Goal: Information Seeking & Learning: Learn about a topic

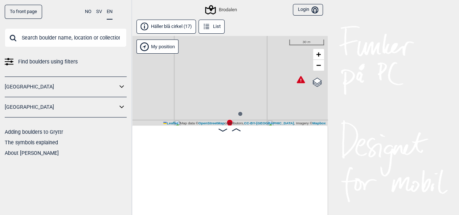
scroll to position [0, 981]
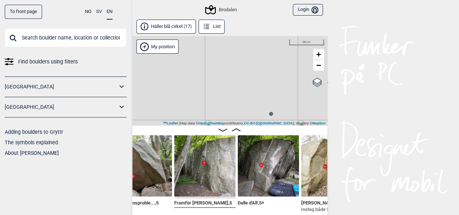
scroll to position [0, 246]
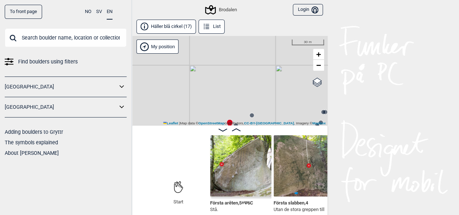
scroll to position [0, 46]
click at [236, 177] on img at bounding box center [239, 165] width 61 height 61
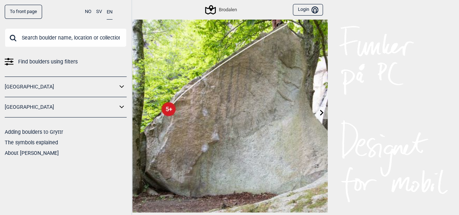
scroll to position [19, 0]
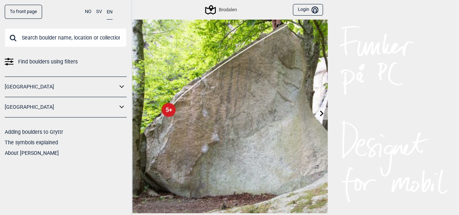
click at [320, 111] on icon at bounding box center [322, 113] width 6 height 6
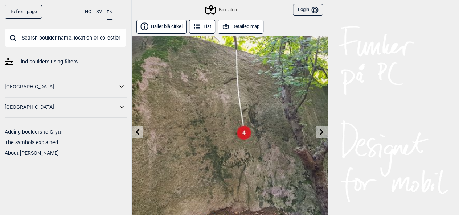
click at [320, 136] on link at bounding box center [321, 132] width 11 height 12
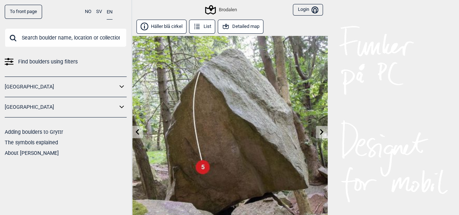
click at [320, 136] on link at bounding box center [321, 132] width 11 height 12
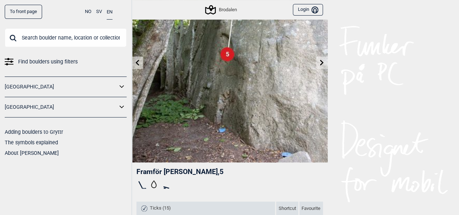
scroll to position [70, 0]
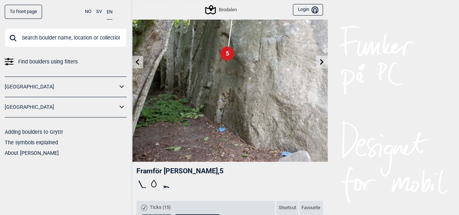
click at [323, 64] on icon at bounding box center [322, 62] width 6 height 6
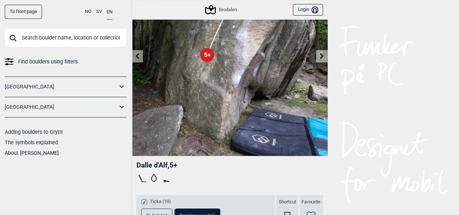
scroll to position [77, 0]
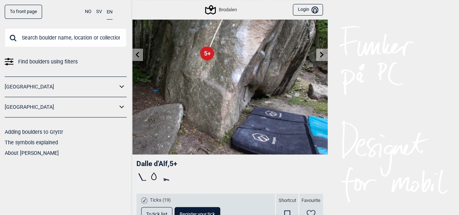
click at [319, 49] on link at bounding box center [321, 55] width 11 height 12
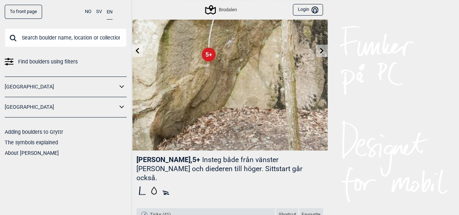
scroll to position [87, 0]
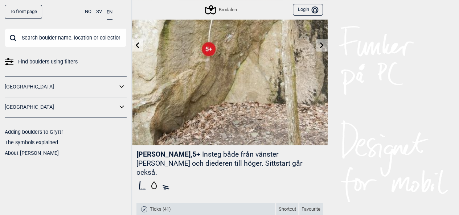
click at [322, 46] on icon at bounding box center [322, 45] width 6 height 6
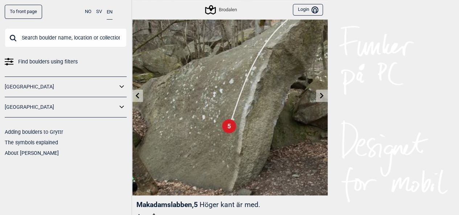
scroll to position [53, 0]
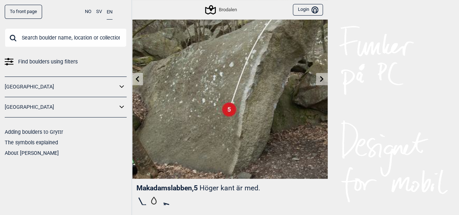
click at [323, 80] on icon at bounding box center [322, 79] width 6 height 6
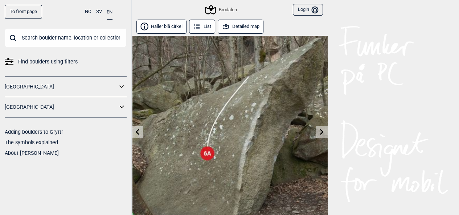
click at [323, 136] on link at bounding box center [321, 132] width 11 height 12
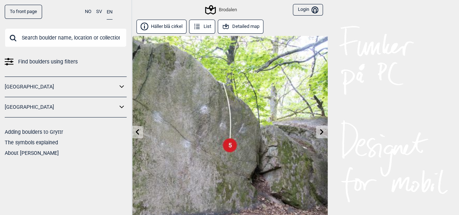
click at [322, 133] on icon at bounding box center [322, 132] width 4 height 6
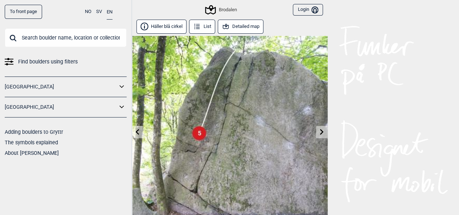
click at [322, 133] on icon at bounding box center [322, 132] width 4 height 6
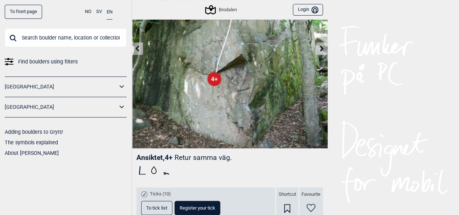
scroll to position [84, 0]
click at [322, 46] on icon at bounding box center [322, 48] width 6 height 6
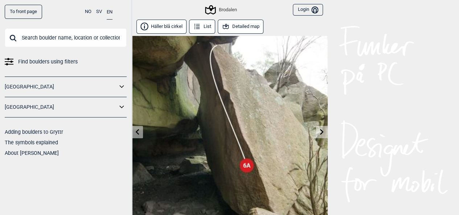
click at [319, 130] on icon at bounding box center [322, 132] width 6 height 6
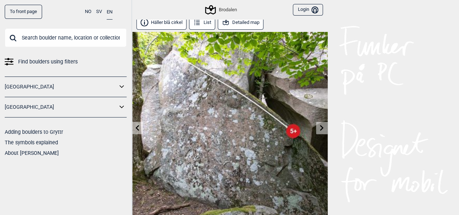
scroll to position [5, 0]
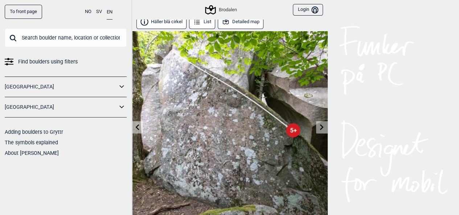
click at [319, 130] on icon at bounding box center [322, 127] width 6 height 6
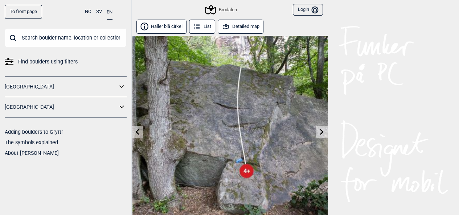
click at [322, 131] on icon at bounding box center [322, 132] width 4 height 6
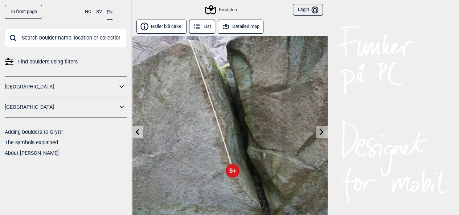
click at [142, 133] on link at bounding box center [137, 132] width 11 height 12
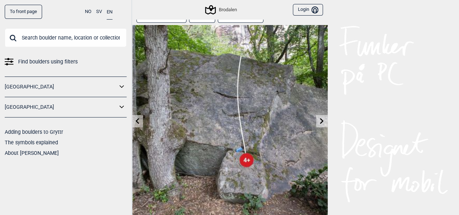
scroll to position [11, 0]
click at [322, 117] on link at bounding box center [321, 121] width 11 height 12
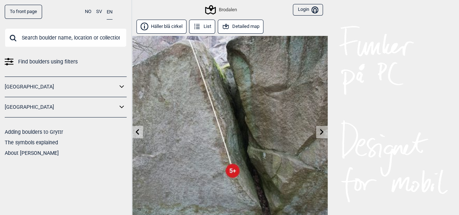
click at [320, 134] on icon at bounding box center [322, 132] width 4 height 6
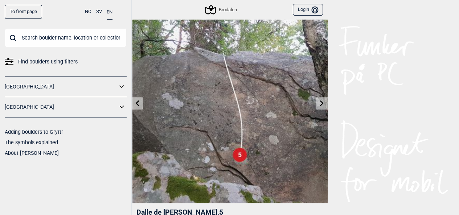
scroll to position [38, 0]
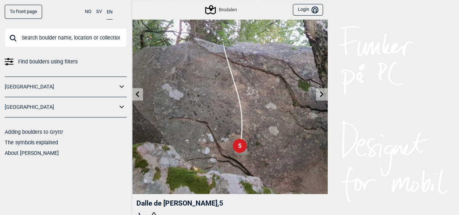
click at [319, 95] on icon at bounding box center [322, 94] width 6 height 6
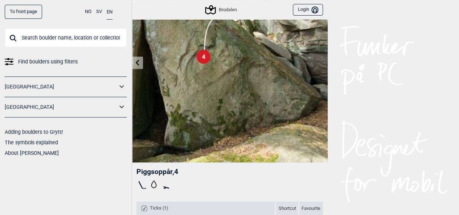
scroll to position [71, 0]
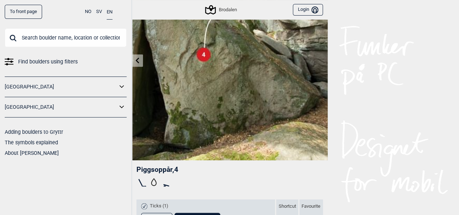
click at [58, 107] on link "[GEOGRAPHIC_DATA]" at bounding box center [61, 107] width 113 height 11
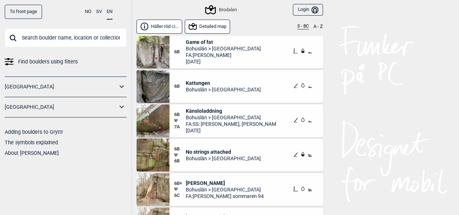
scroll to position [335, 0]
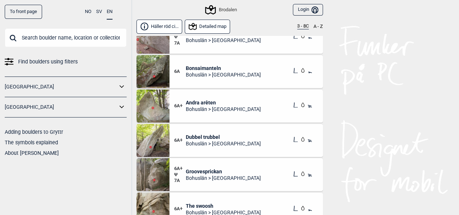
scroll to position [144, 0]
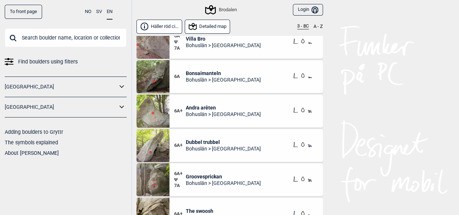
click at [237, 106] on div "6A+ Andra arêten Bohuslän > Brodalen" at bounding box center [220, 111] width 92 height 13
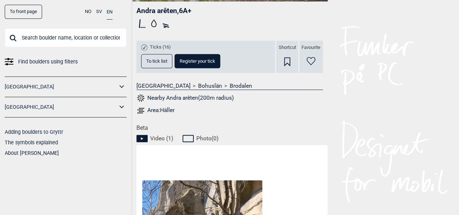
scroll to position [218, 0]
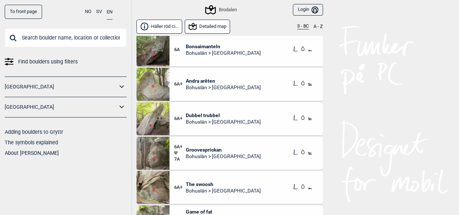
scroll to position [200, 0]
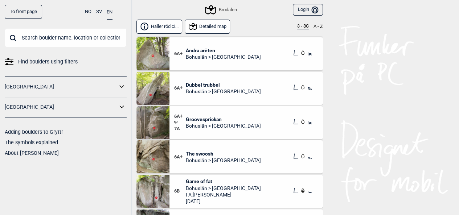
click at [205, 79] on div "6A+ Dubbel trubbel Bohuslän > Brodalen" at bounding box center [246, 88] width 154 height 33
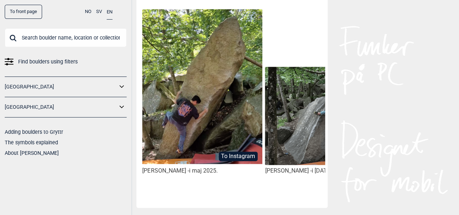
scroll to position [379, 0]
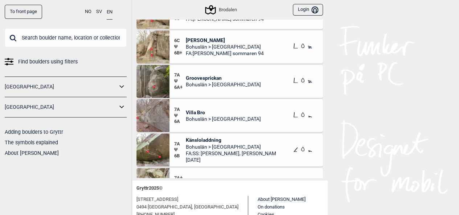
scroll to position [483, 0]
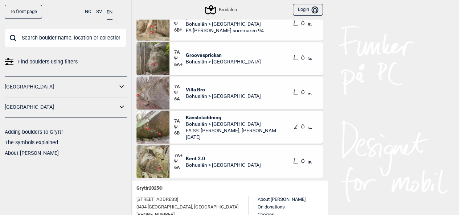
click at [242, 119] on span "Känsloladdning" at bounding box center [231, 117] width 90 height 7
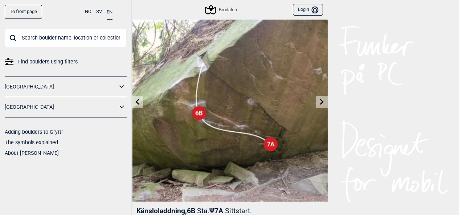
scroll to position [20, 0]
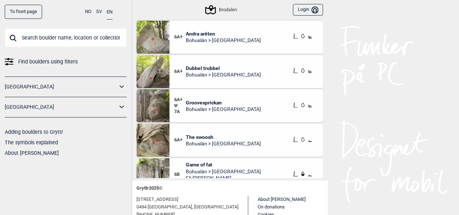
scroll to position [177, 0]
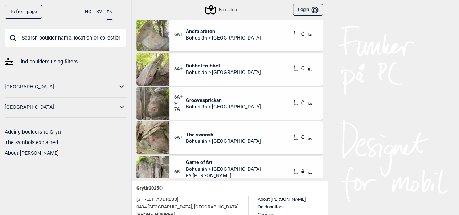
click at [230, 99] on span "Groovesprickan" at bounding box center [223, 100] width 75 height 7
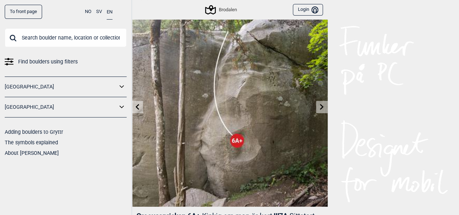
scroll to position [27, 0]
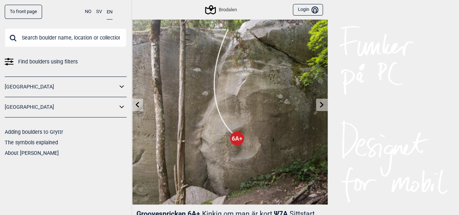
click at [320, 106] on icon at bounding box center [322, 105] width 6 height 6
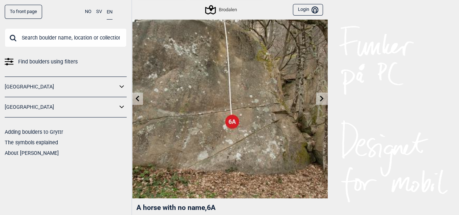
scroll to position [38, 0]
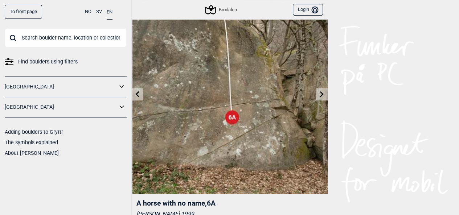
click at [321, 93] on icon at bounding box center [322, 94] width 4 height 6
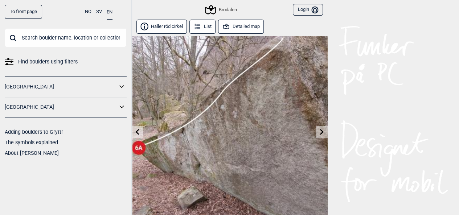
click at [323, 132] on icon at bounding box center [322, 132] width 4 height 6
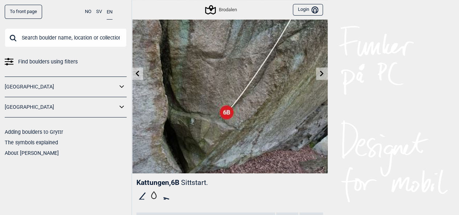
scroll to position [67, 0]
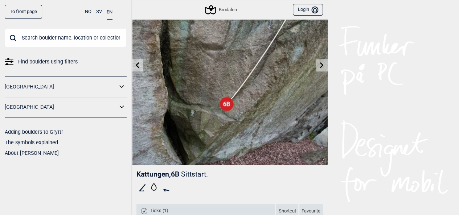
click at [322, 65] on icon at bounding box center [322, 65] width 6 height 6
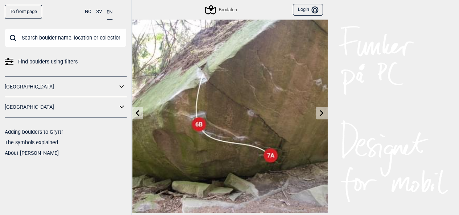
scroll to position [20, 0]
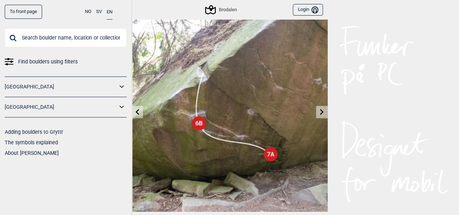
click at [319, 112] on icon at bounding box center [322, 112] width 6 height 6
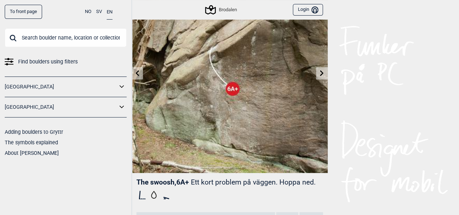
scroll to position [64, 0]
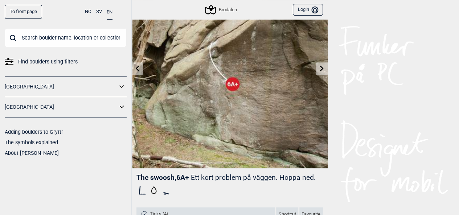
click at [319, 71] on link at bounding box center [321, 69] width 11 height 12
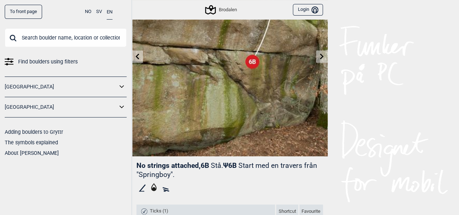
scroll to position [80, 0]
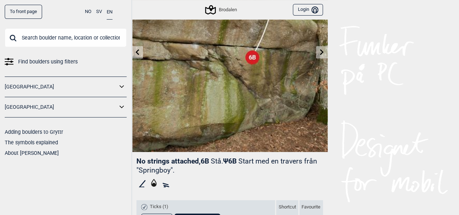
click at [319, 50] on icon at bounding box center [322, 52] width 6 height 6
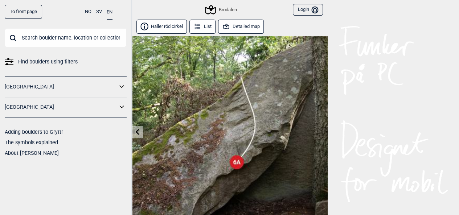
click at [135, 131] on icon at bounding box center [137, 132] width 6 height 6
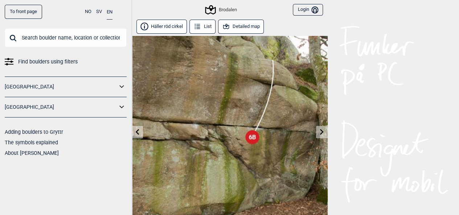
click at [135, 131] on icon at bounding box center [137, 132] width 6 height 6
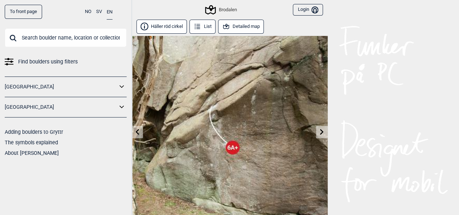
click at [135, 131] on icon at bounding box center [137, 132] width 6 height 6
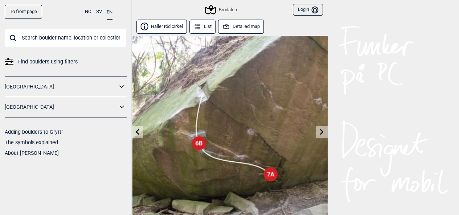
click at [135, 131] on icon at bounding box center [137, 132] width 6 height 6
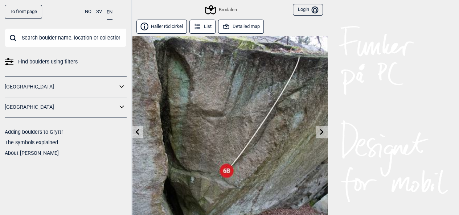
click at [135, 131] on icon at bounding box center [137, 132] width 6 height 6
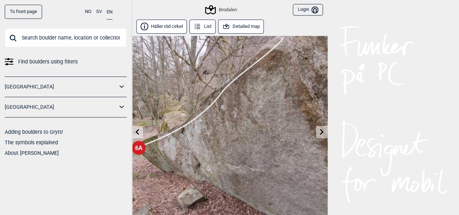
click at [135, 131] on icon at bounding box center [137, 132] width 6 height 6
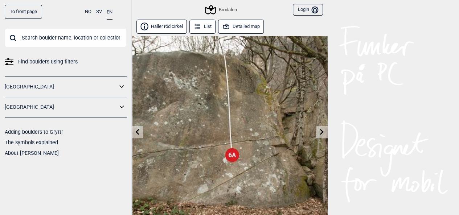
click at [135, 131] on icon at bounding box center [137, 132] width 6 height 6
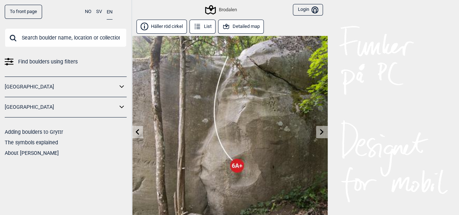
click at [135, 131] on icon at bounding box center [137, 132] width 6 height 6
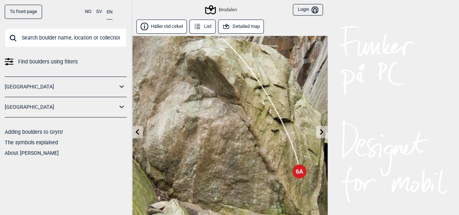
click at [135, 131] on icon at bounding box center [137, 132] width 6 height 6
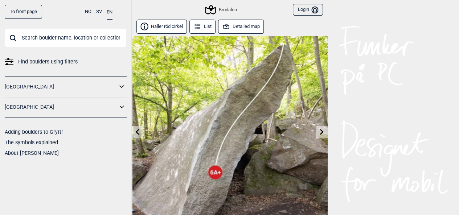
click at [135, 131] on icon at bounding box center [137, 132] width 6 height 6
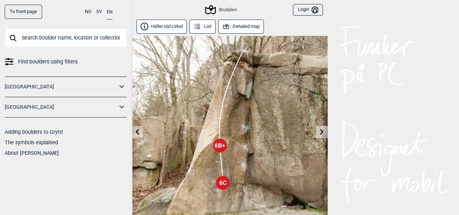
click at [135, 131] on icon at bounding box center [137, 132] width 6 height 6
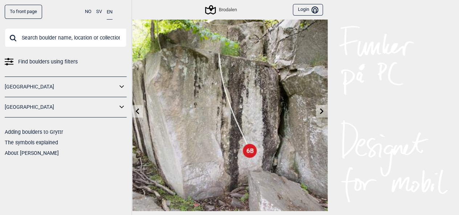
scroll to position [16, 0]
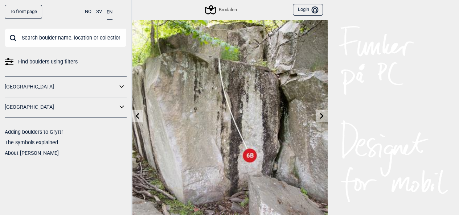
click at [322, 115] on icon at bounding box center [322, 116] width 4 height 6
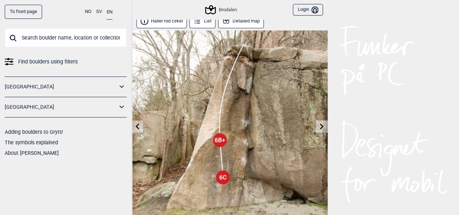
scroll to position [6, 0]
click at [137, 128] on icon at bounding box center [137, 126] width 6 height 6
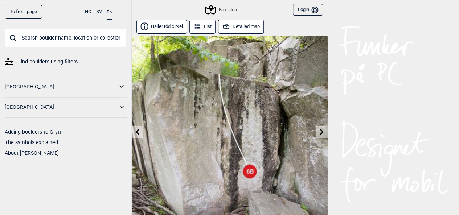
click at [137, 128] on link at bounding box center [137, 132] width 11 height 12
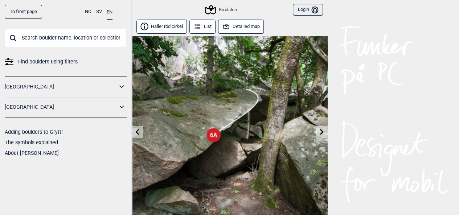
click at [137, 128] on link at bounding box center [137, 132] width 11 height 12
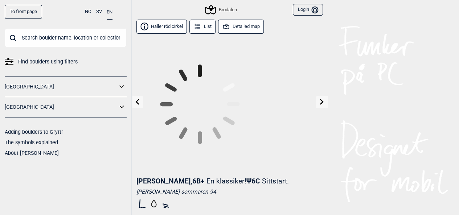
scroll to position [6, 0]
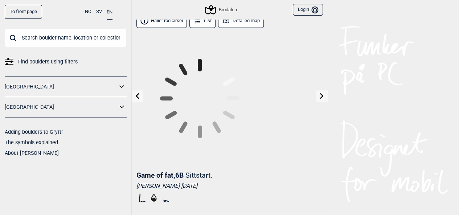
scroll to position [16, 0]
